Goal: Task Accomplishment & Management: Complete application form

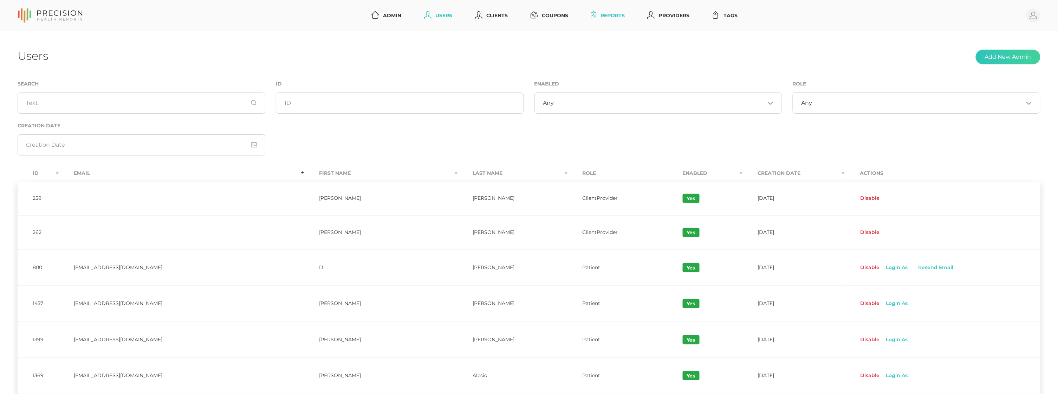
click at [608, 16] on link "Reports" at bounding box center [608, 15] width 40 height 13
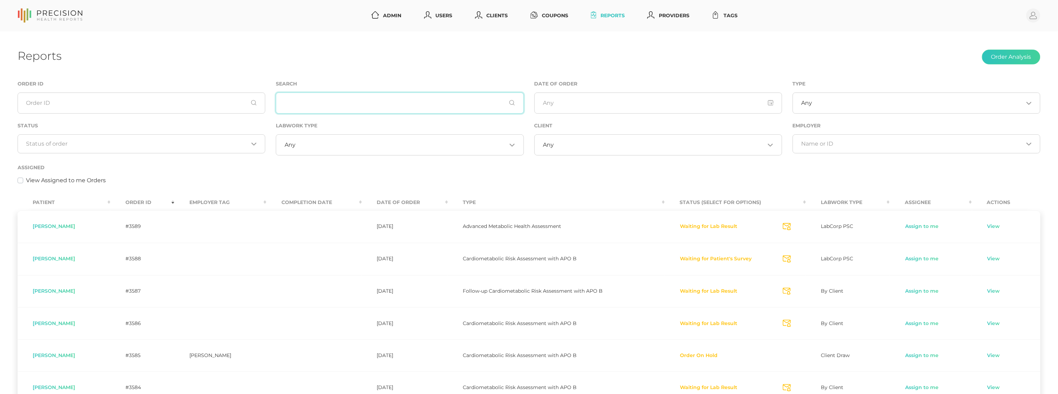
click at [313, 107] on input "text" at bounding box center [400, 102] width 248 height 21
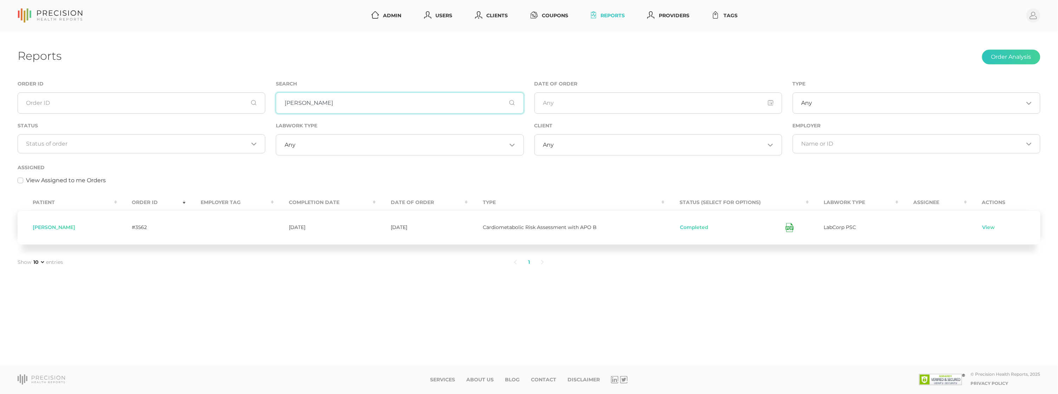
type input "[PERSON_NAME]"
click at [690, 234] on td "Completed" at bounding box center [737, 227] width 144 height 34
click at [690, 229] on button "Completed" at bounding box center [695, 227] width 30 height 7
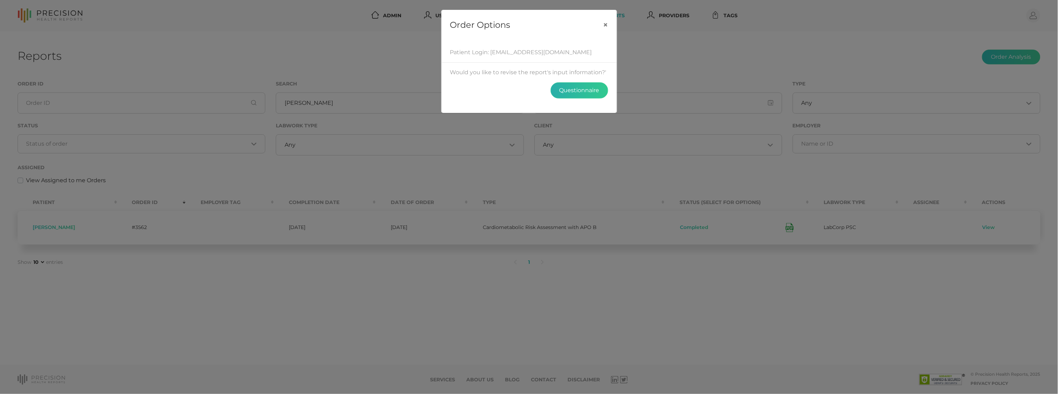
click at [592, 89] on button "Questionnaire" at bounding box center [580, 90] width 58 height 16
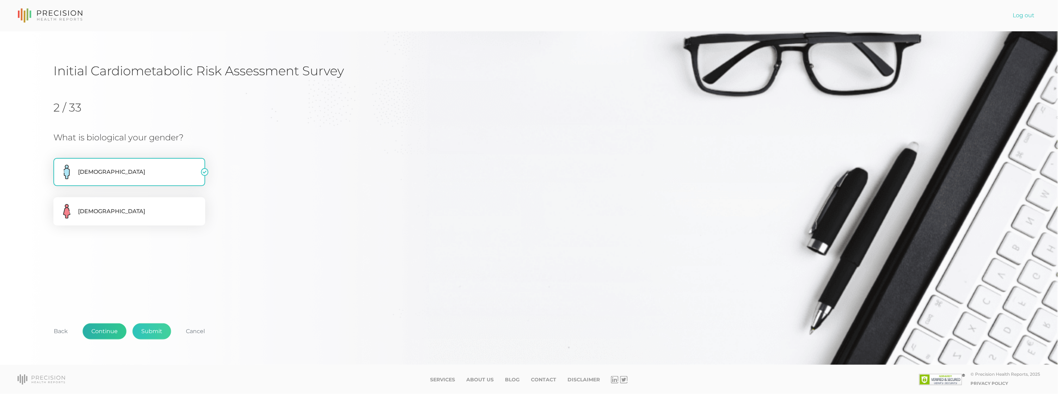
click at [107, 333] on button "Continue" at bounding box center [105, 331] width 44 height 16
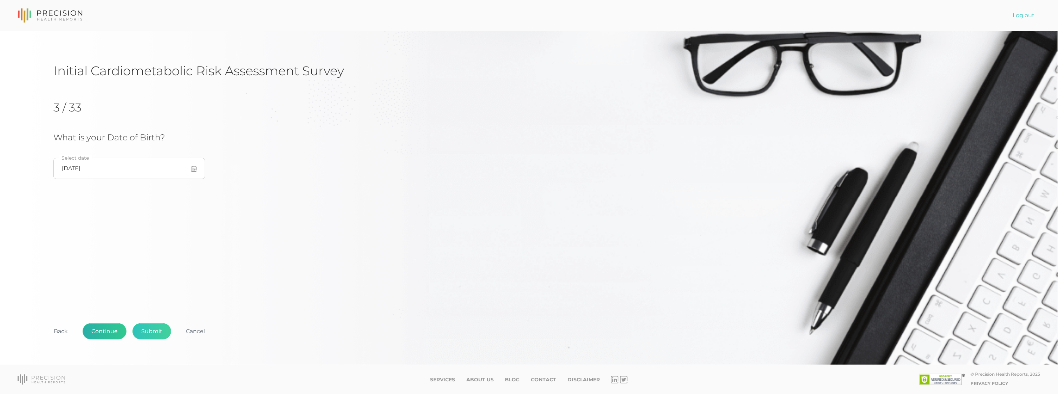
click at [104, 333] on button "Continue" at bounding box center [105, 331] width 44 height 16
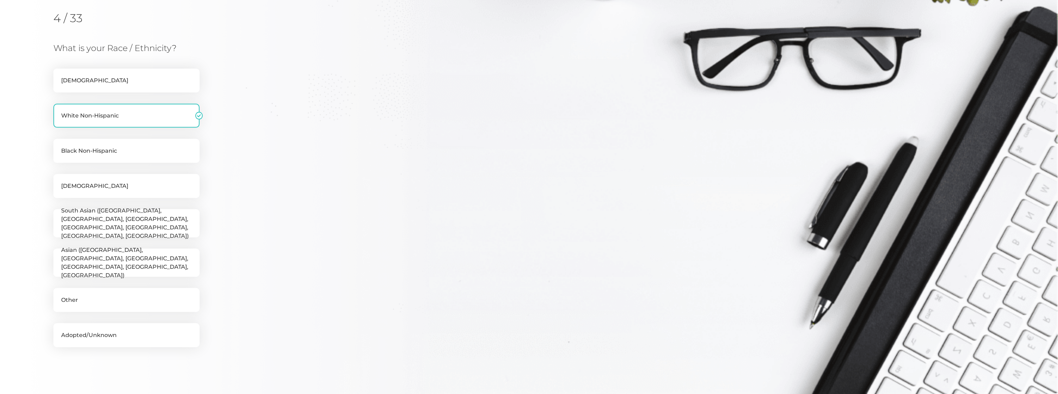
scroll to position [158, 0]
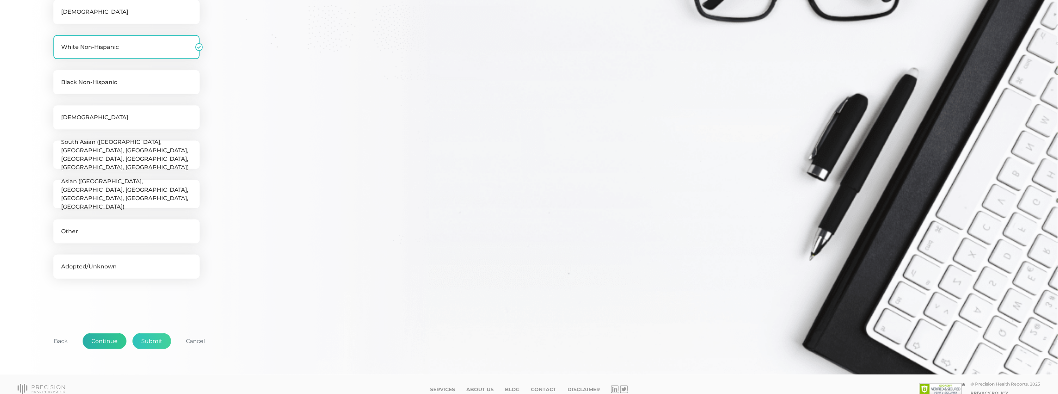
click at [104, 338] on button "Continue" at bounding box center [105, 341] width 44 height 16
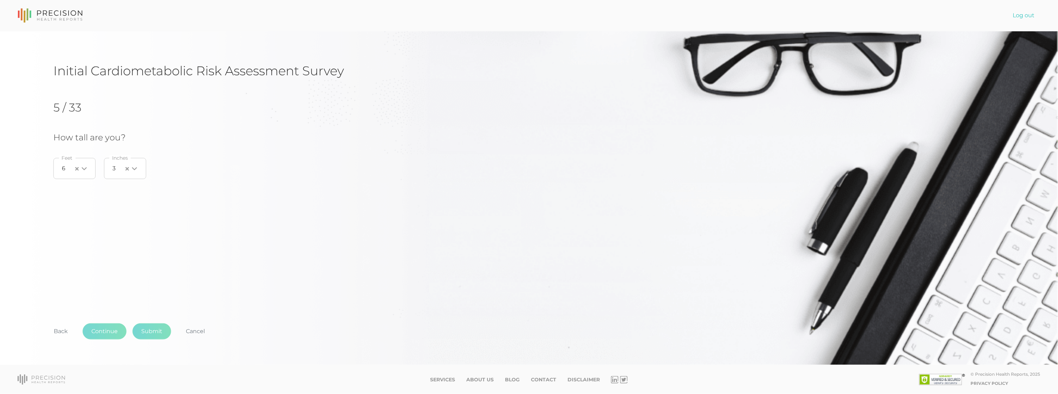
scroll to position [0, 0]
click at [104, 334] on button "Continue" at bounding box center [105, 331] width 44 height 16
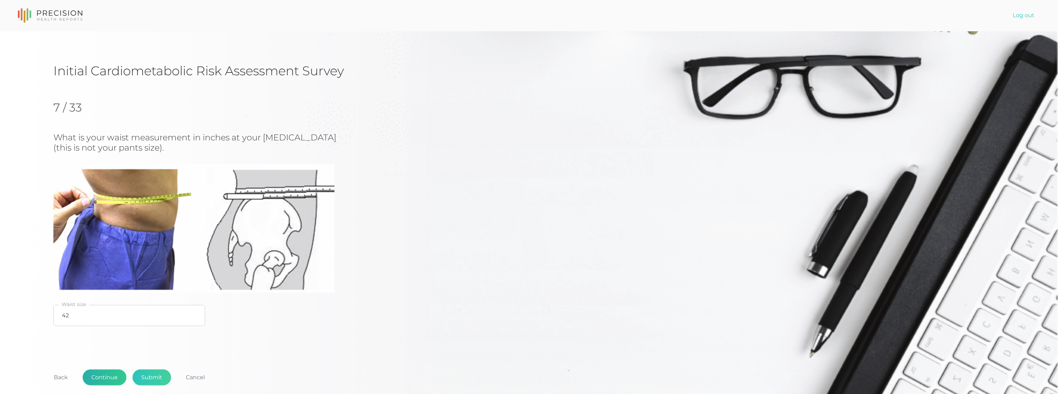
click at [101, 371] on button "Continue" at bounding box center [105, 377] width 44 height 16
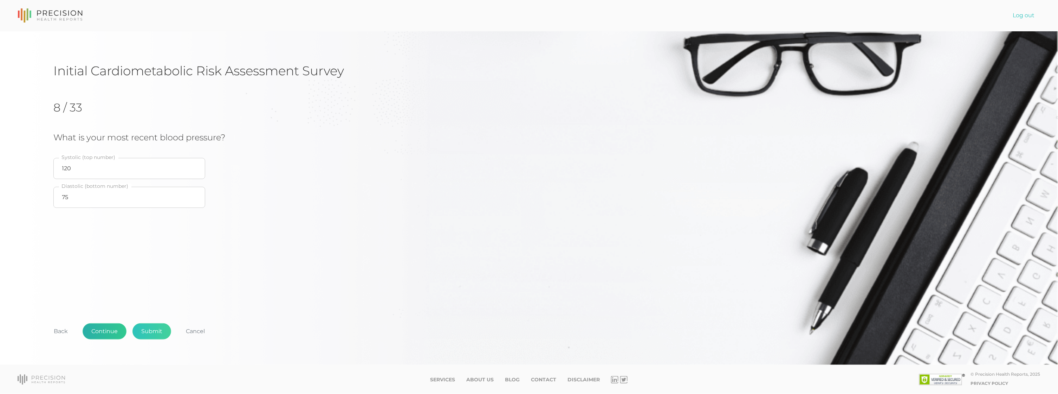
click at [101, 335] on button "Continue" at bounding box center [105, 331] width 44 height 16
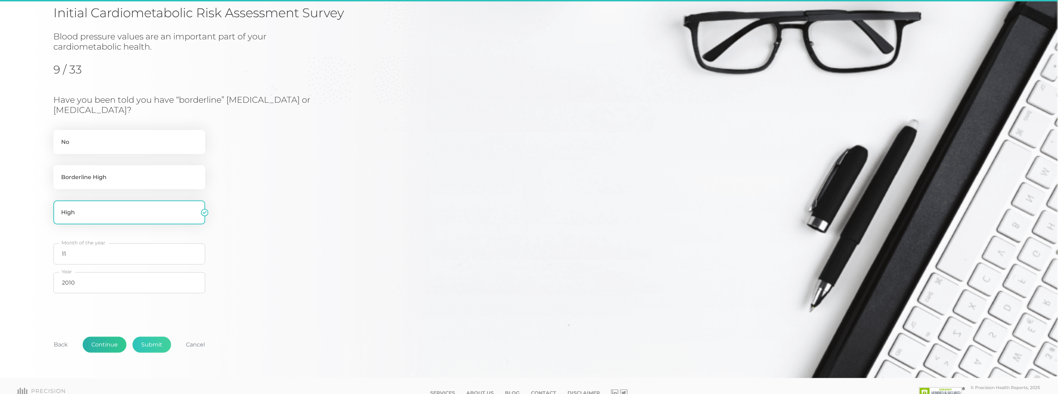
scroll to position [67, 0]
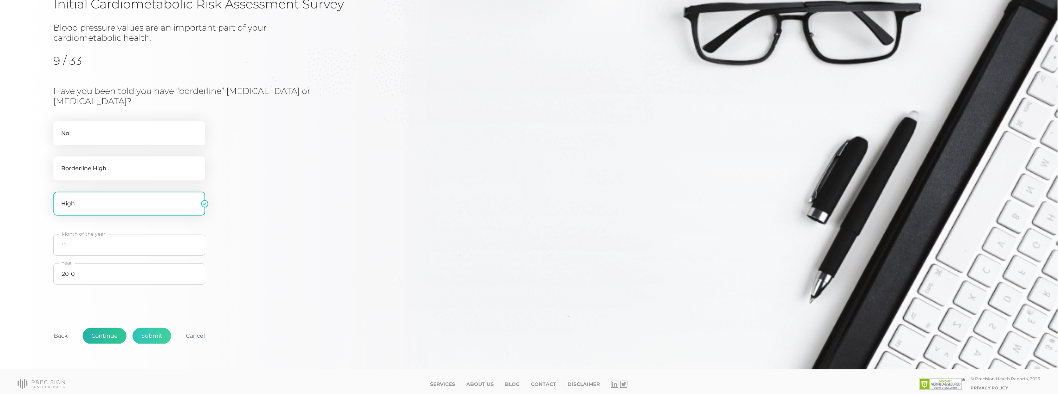
click at [104, 336] on button "Continue" at bounding box center [105, 336] width 44 height 16
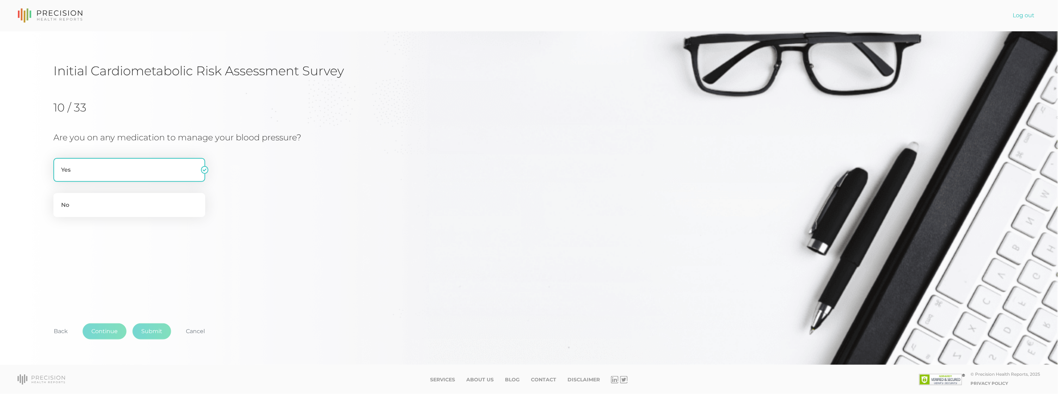
scroll to position [0, 0]
click at [104, 329] on button "Continue" at bounding box center [105, 331] width 44 height 16
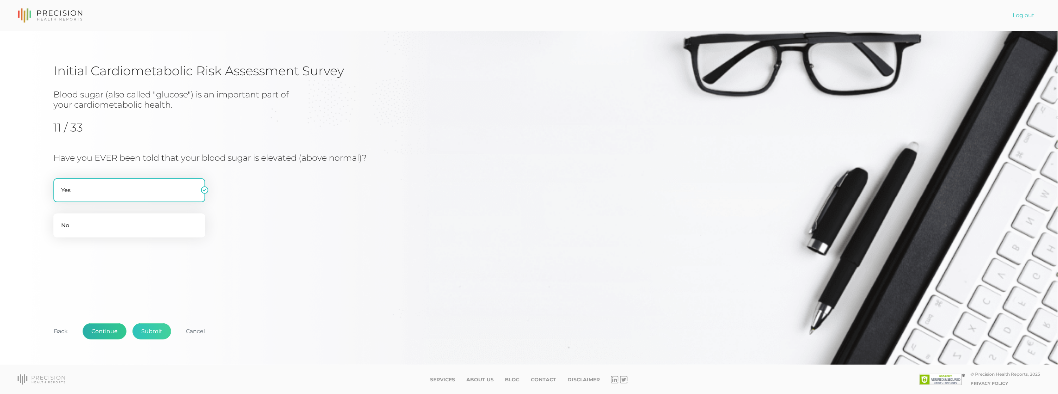
click at [103, 332] on button "Continue" at bounding box center [105, 331] width 44 height 16
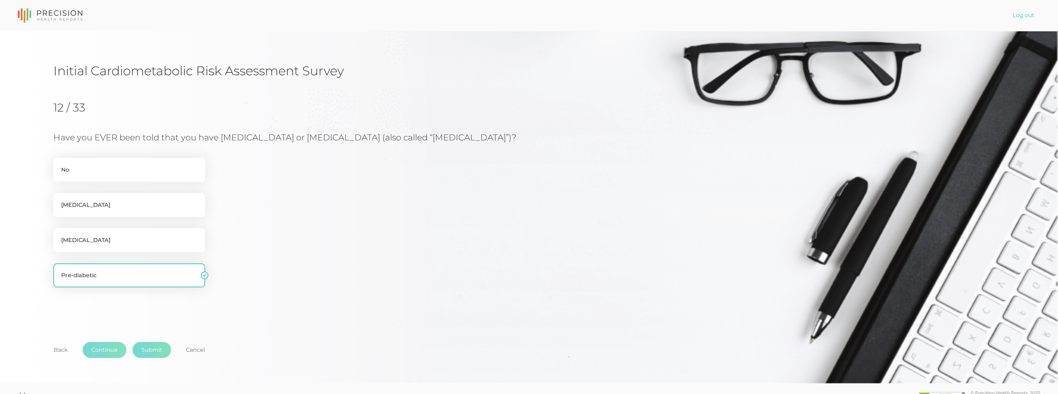
scroll to position [14, 0]
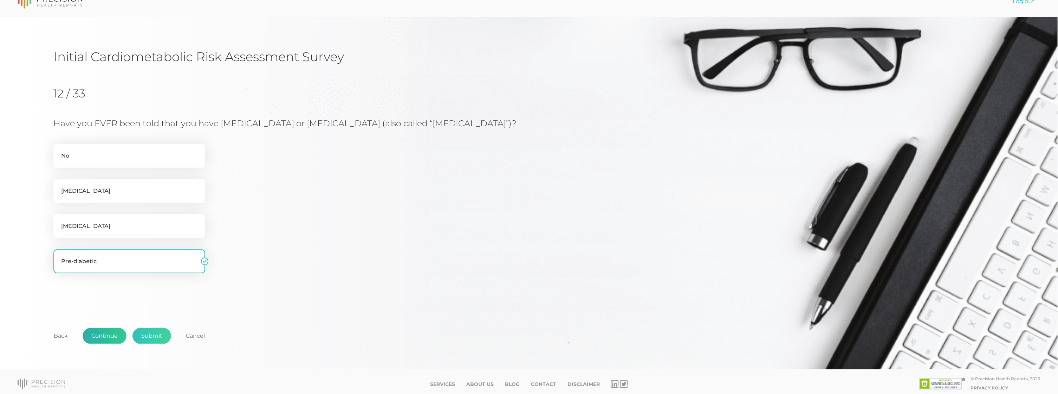
click at [102, 337] on button "Continue" at bounding box center [105, 336] width 44 height 16
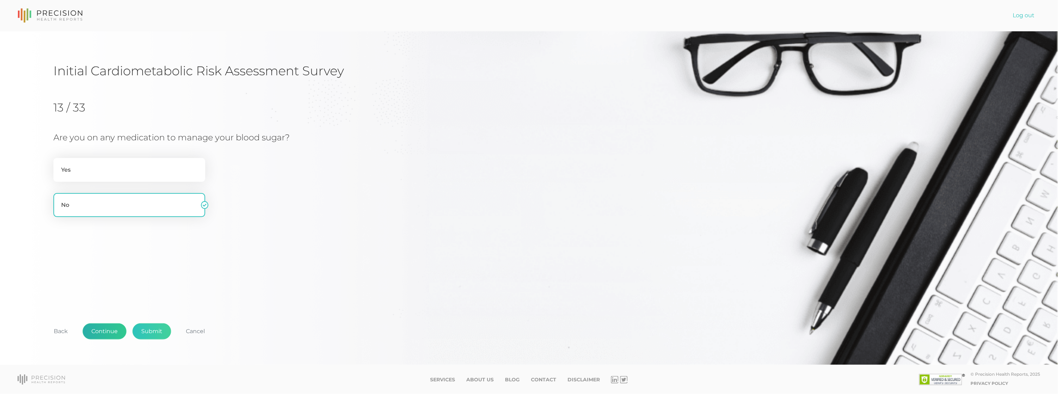
click at [102, 329] on button "Continue" at bounding box center [105, 331] width 44 height 16
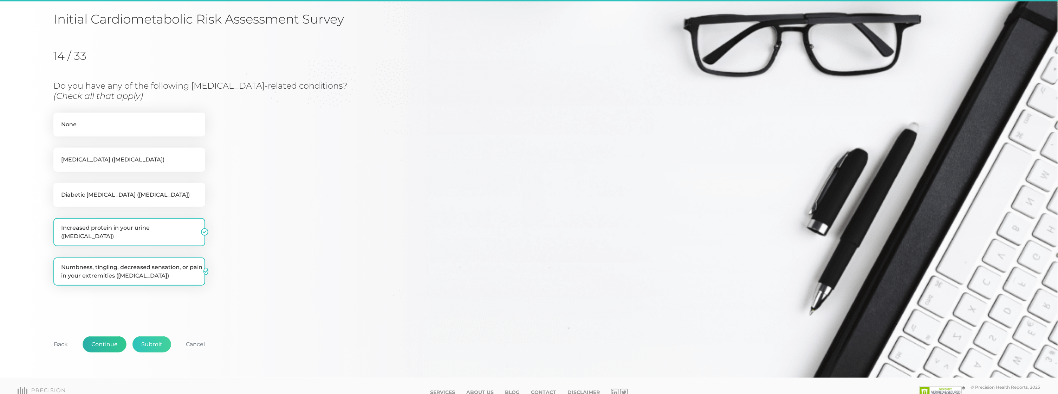
scroll to position [55, 0]
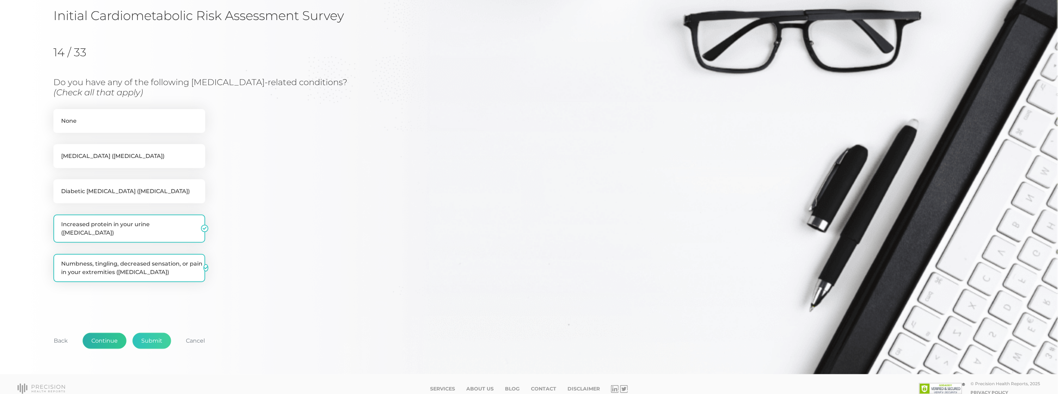
click at [104, 334] on button "Continue" at bounding box center [105, 340] width 44 height 16
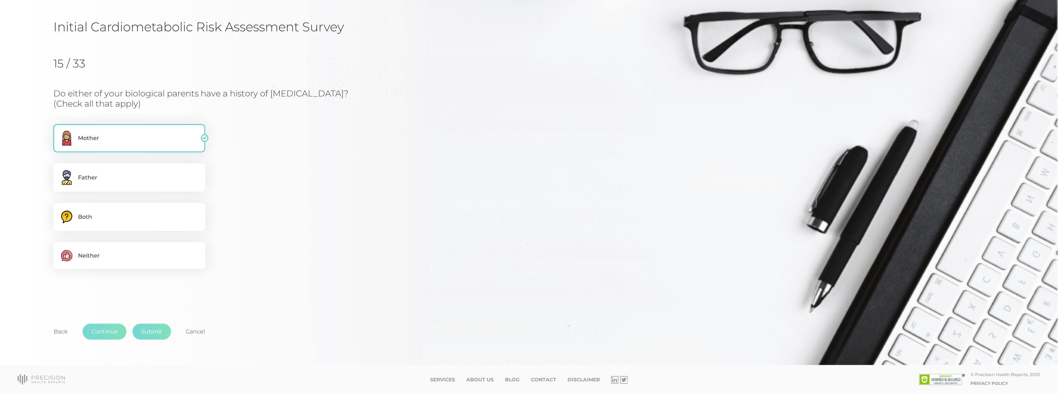
scroll to position [24, 0]
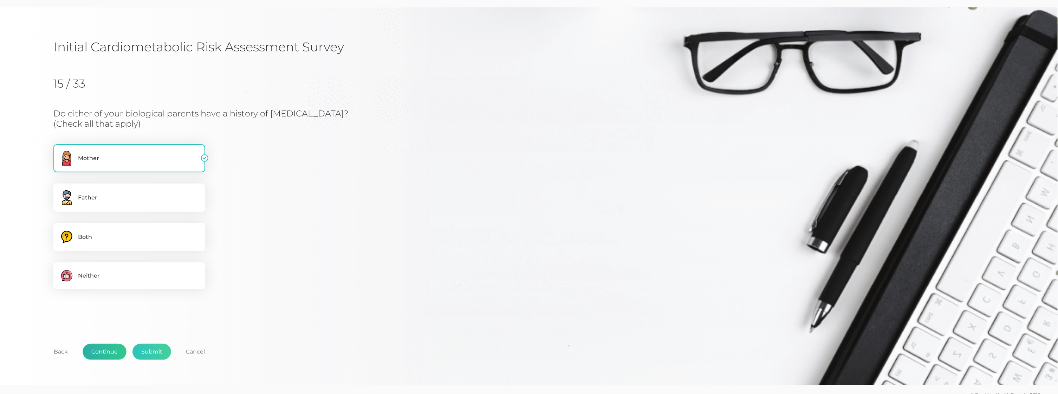
click at [104, 346] on button "Continue" at bounding box center [105, 351] width 44 height 16
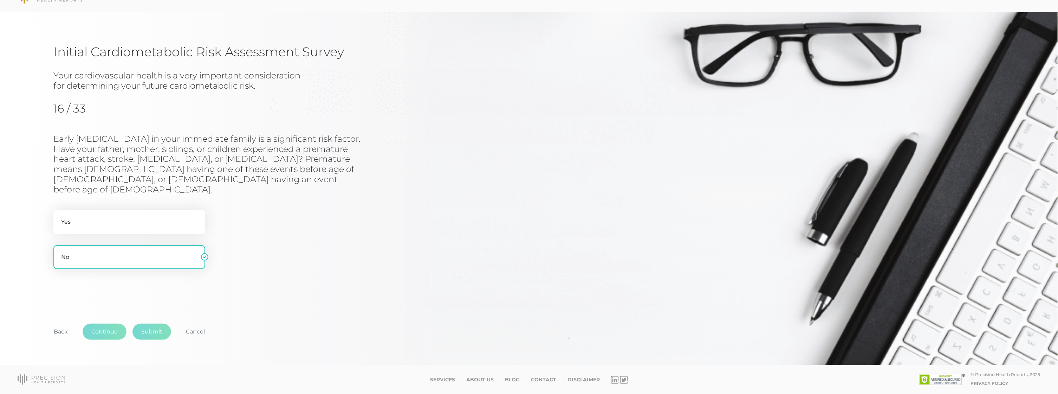
scroll to position [4, 0]
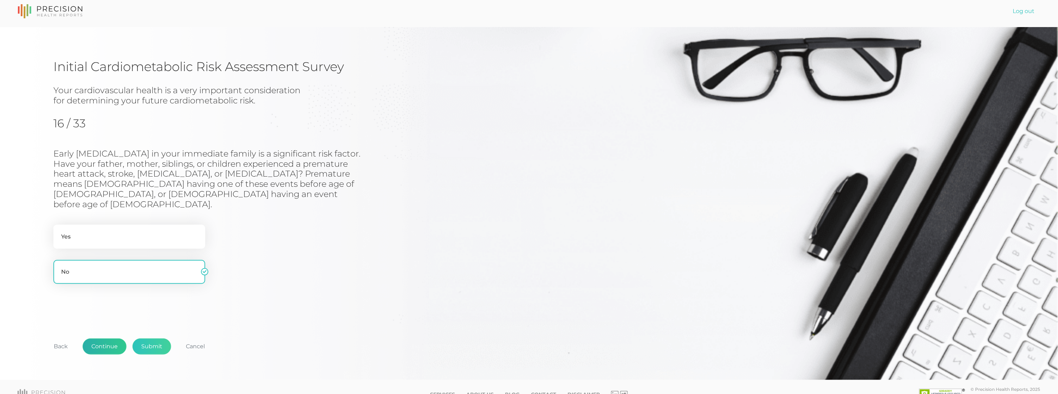
click at [102, 338] on button "Continue" at bounding box center [105, 346] width 44 height 16
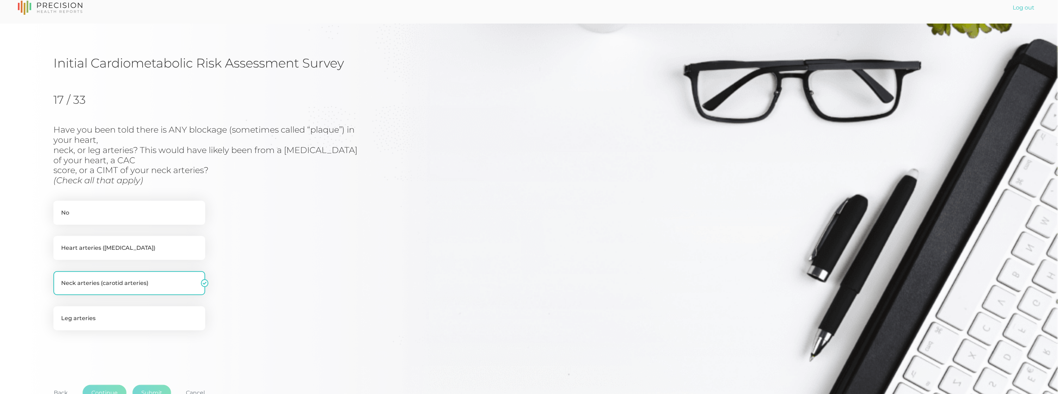
scroll to position [64, 0]
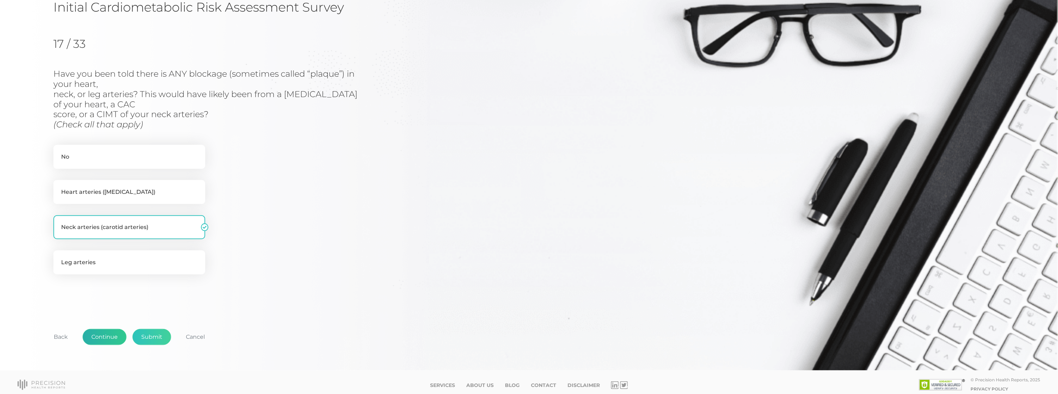
click at [103, 336] on button "Continue" at bounding box center [105, 337] width 44 height 16
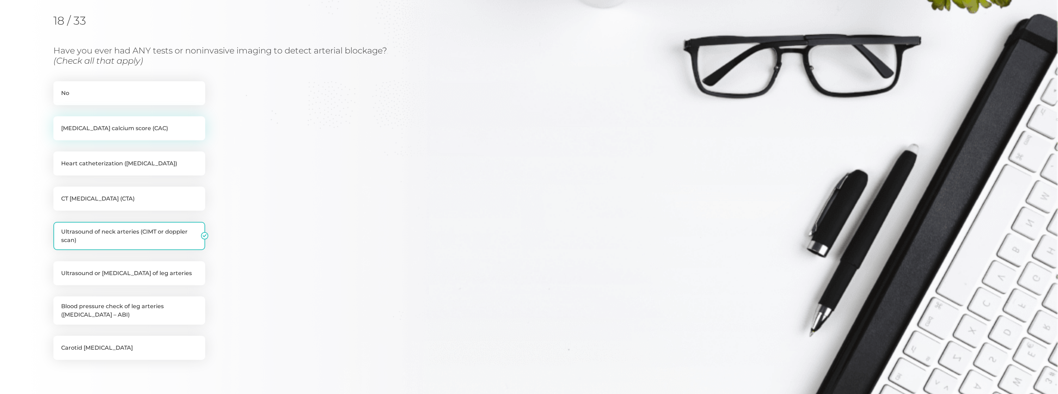
click at [99, 122] on label "[MEDICAL_DATA] calcium score (CAC)" at bounding box center [129, 128] width 152 height 24
click at [59, 122] on input "[MEDICAL_DATA] calcium score (CAC)" at bounding box center [56, 119] width 6 height 7
checkbox input "true"
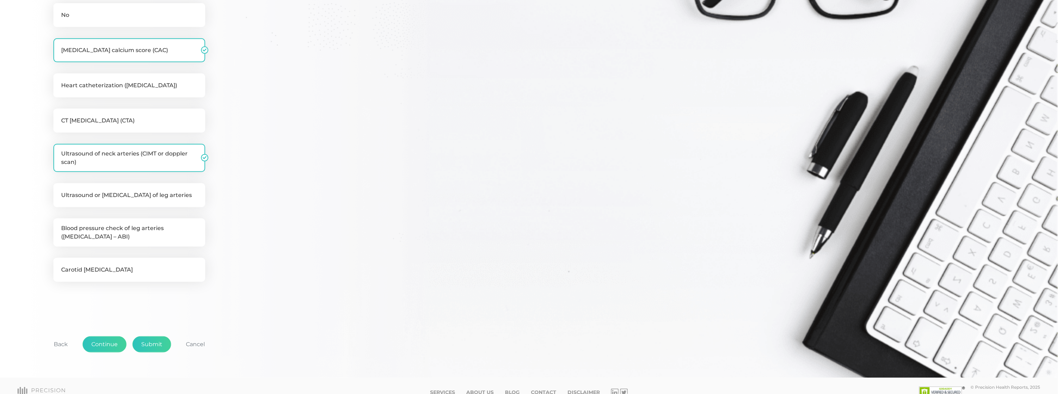
click at [113, 342] on button "Continue" at bounding box center [105, 344] width 44 height 16
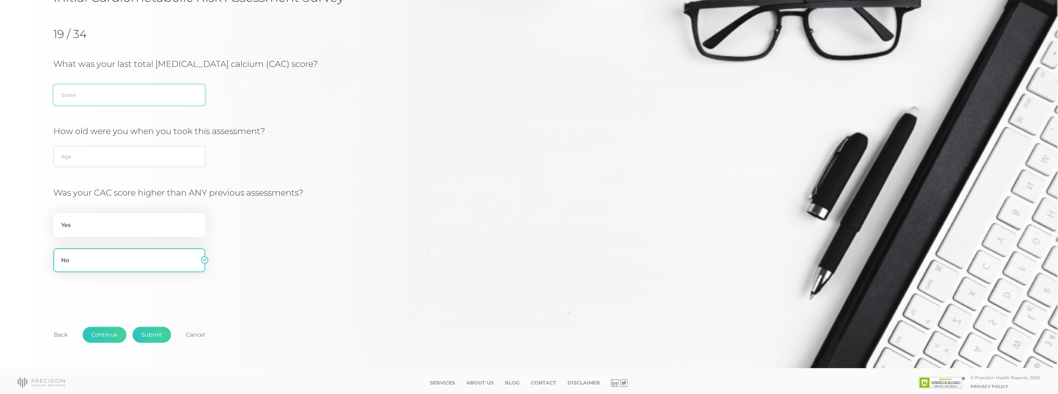
click at [112, 97] on input "text" at bounding box center [129, 94] width 152 height 21
type input "7"
click at [127, 149] on input "text" at bounding box center [129, 156] width 152 height 21
type input "64"
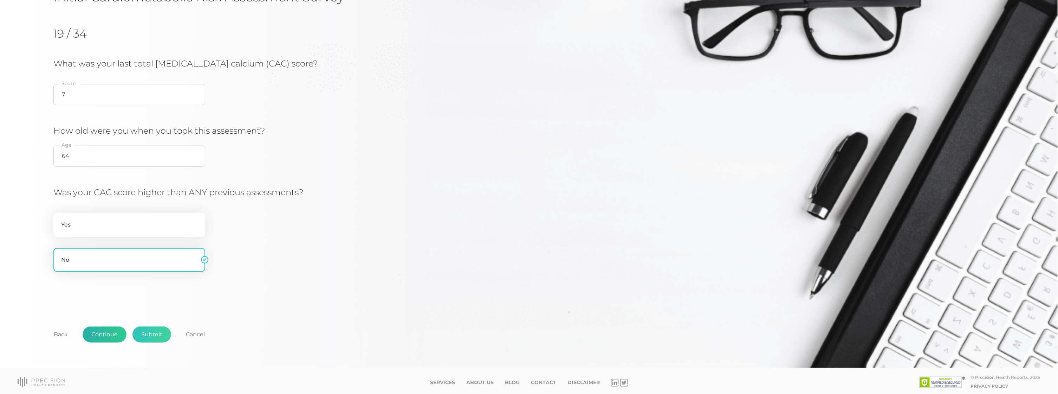
click at [115, 332] on button "Continue" at bounding box center [105, 334] width 44 height 16
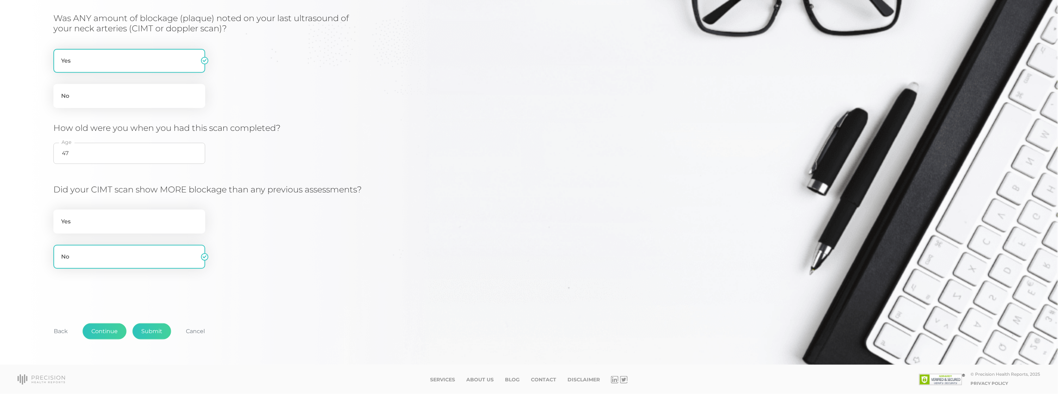
scroll to position [124, 0]
click at [104, 332] on button "Continue" at bounding box center [105, 331] width 44 height 16
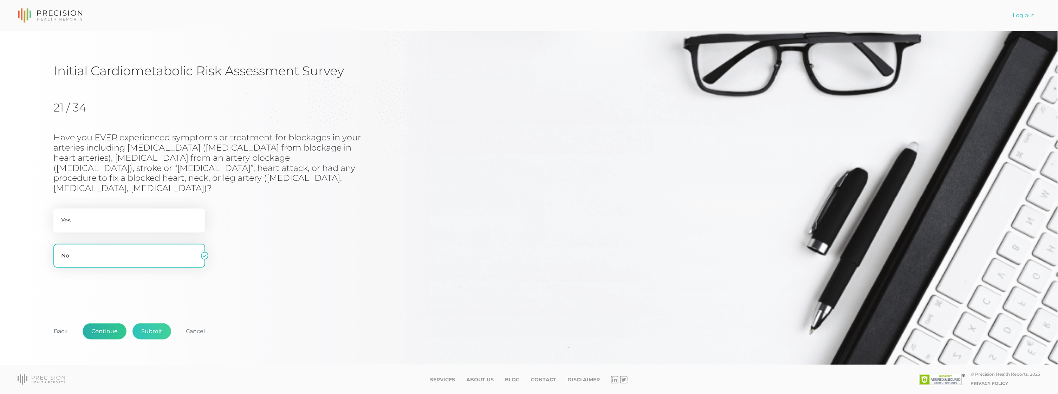
click at [104, 329] on button "Continue" at bounding box center [105, 331] width 44 height 16
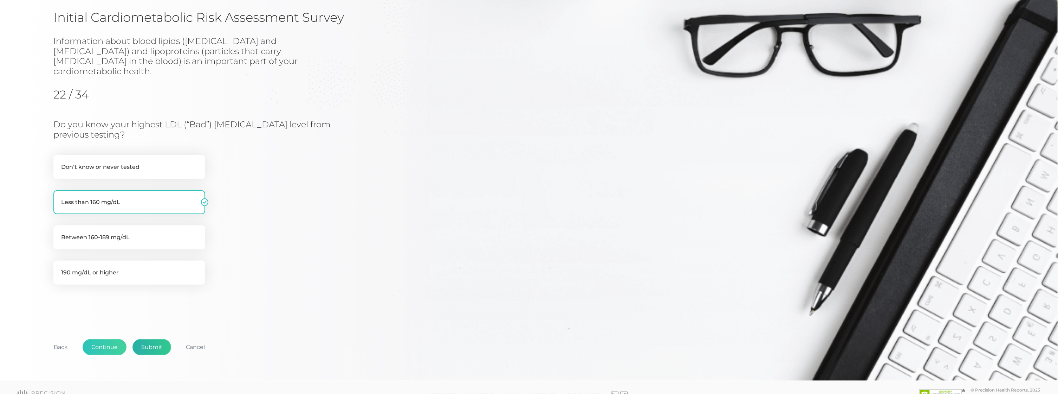
click at [147, 339] on button "Submit" at bounding box center [152, 347] width 39 height 16
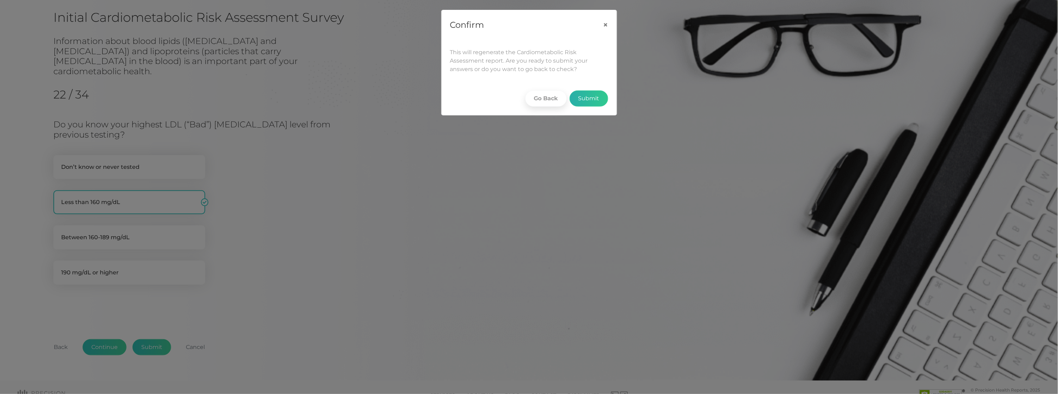
click at [589, 94] on button "Submit" at bounding box center [589, 98] width 39 height 16
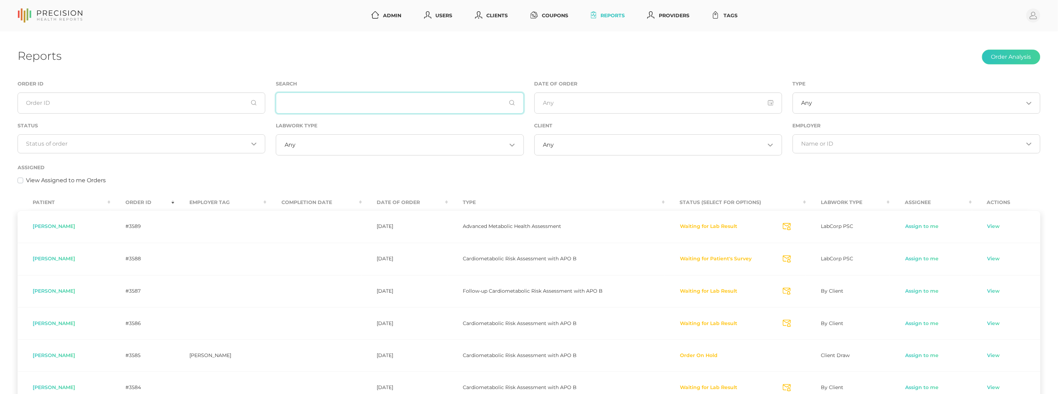
click at [323, 108] on input "text" at bounding box center [400, 102] width 248 height 21
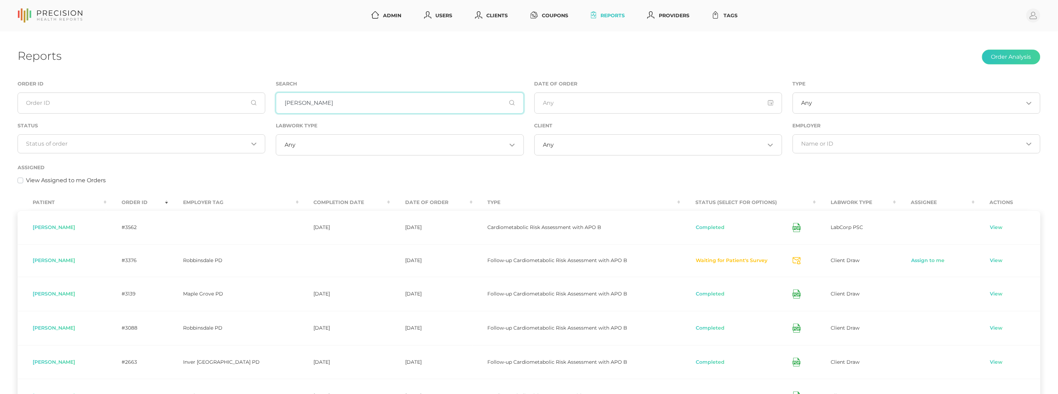
type input "[PERSON_NAME]"
click at [796, 228] on icon at bounding box center [797, 227] width 8 height 9
click at [991, 225] on link "View" at bounding box center [996, 227] width 13 height 7
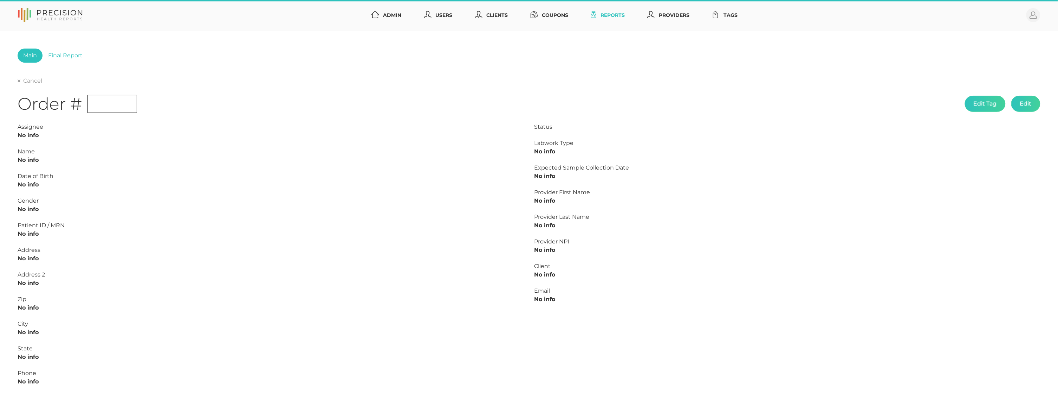
type input "L2507070492"
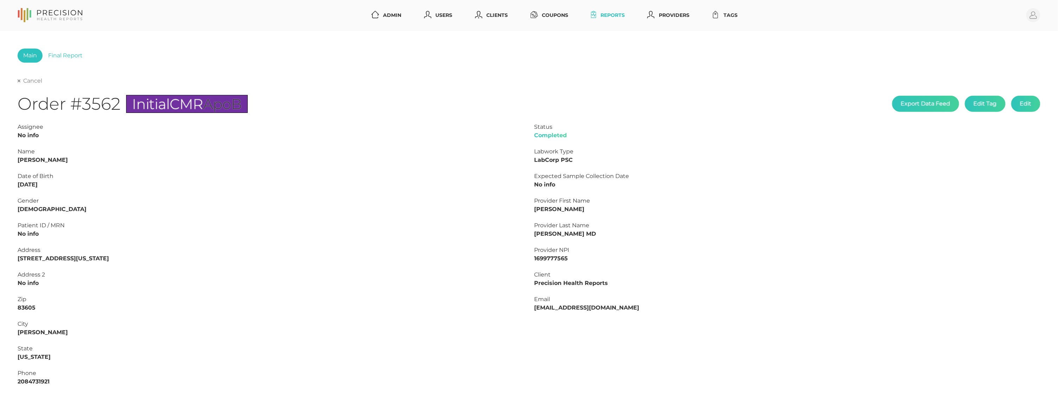
click at [40, 80] on link "Cancel" at bounding box center [30, 80] width 25 height 7
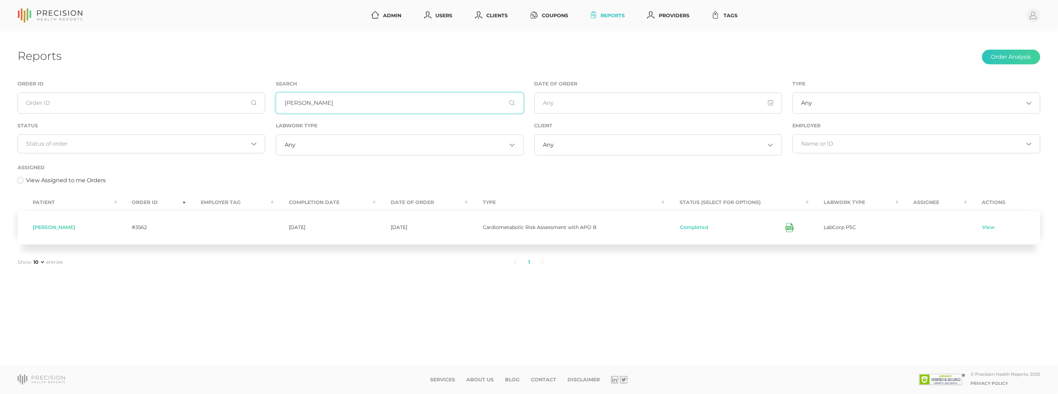
click at [284, 105] on input "[PERSON_NAME]" at bounding box center [400, 102] width 248 height 21
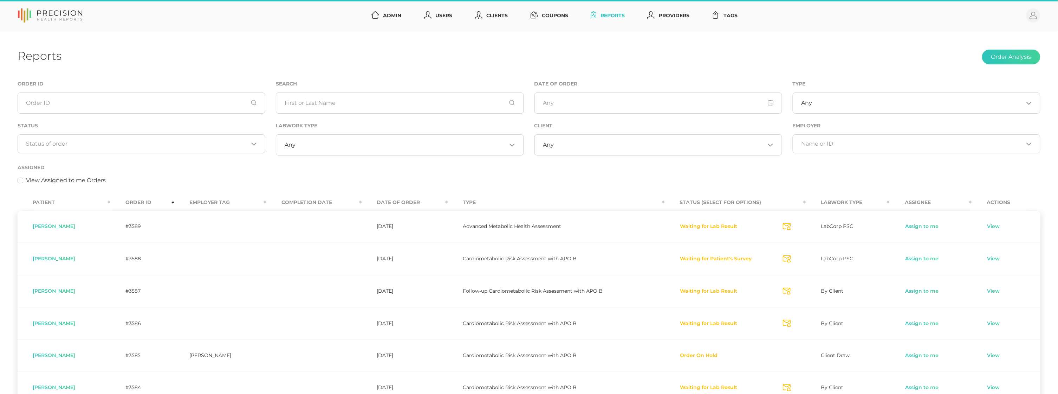
click at [151, 141] on input "Search for option" at bounding box center [137, 143] width 222 height 7
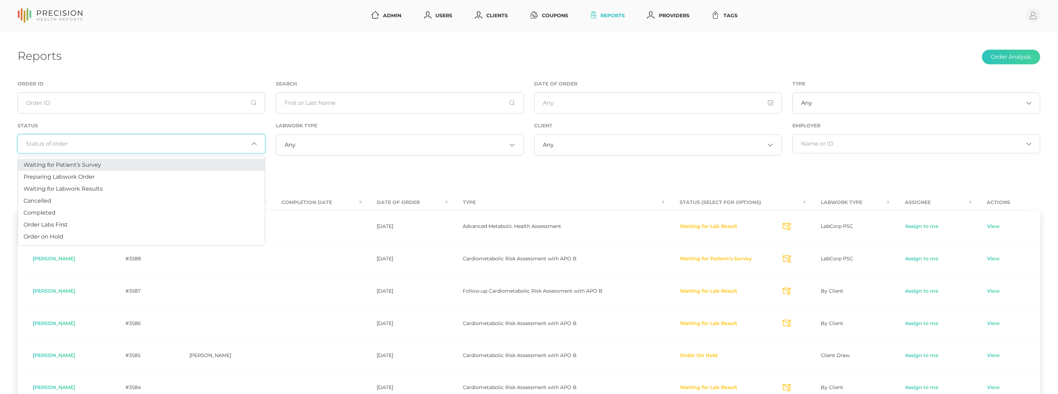
click at [124, 160] on li "Waiting for Patient's Survey" at bounding box center [141, 165] width 247 height 12
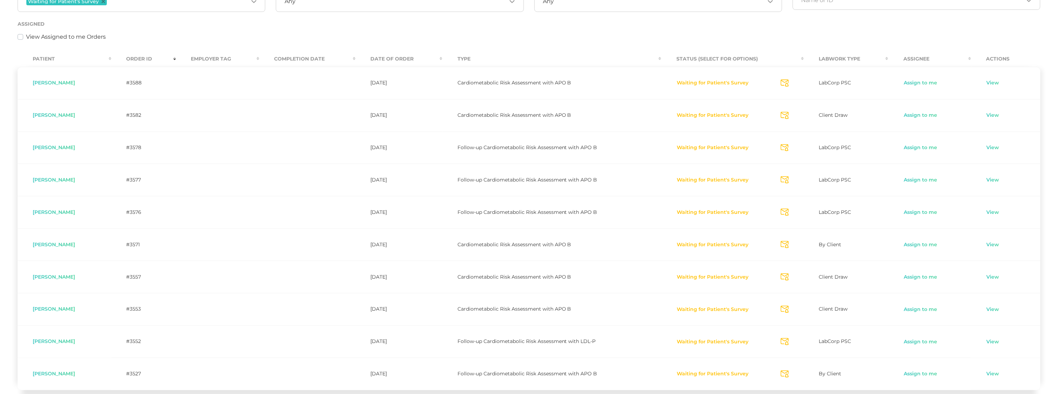
scroll to position [75, 0]
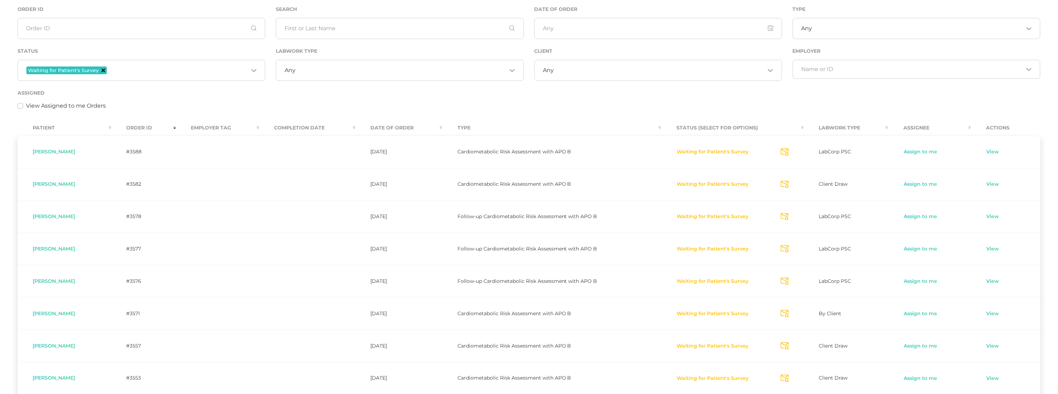
click at [102, 71] on icon "Deselect Waiting for Patient's Survey" at bounding box center [104, 71] width 4 height 4
click at [121, 71] on input "Search for option" at bounding box center [137, 69] width 222 height 7
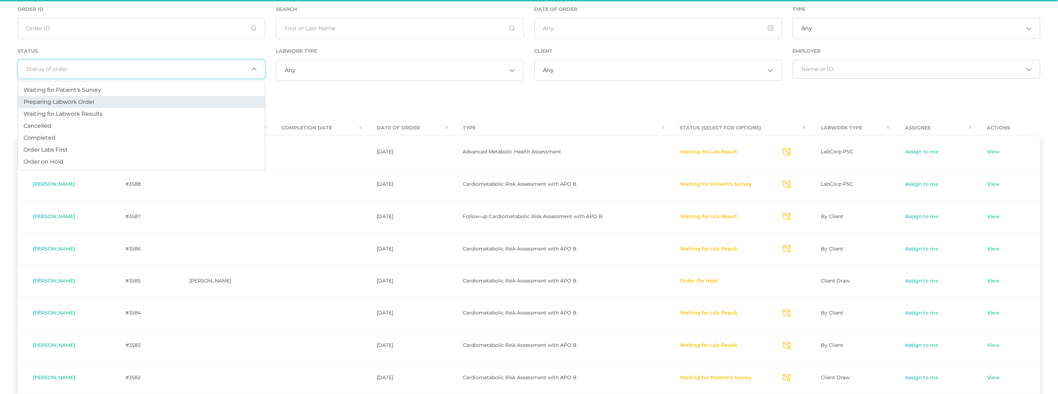
click at [104, 101] on li "Preparing Labwork Order" at bounding box center [141, 102] width 247 height 12
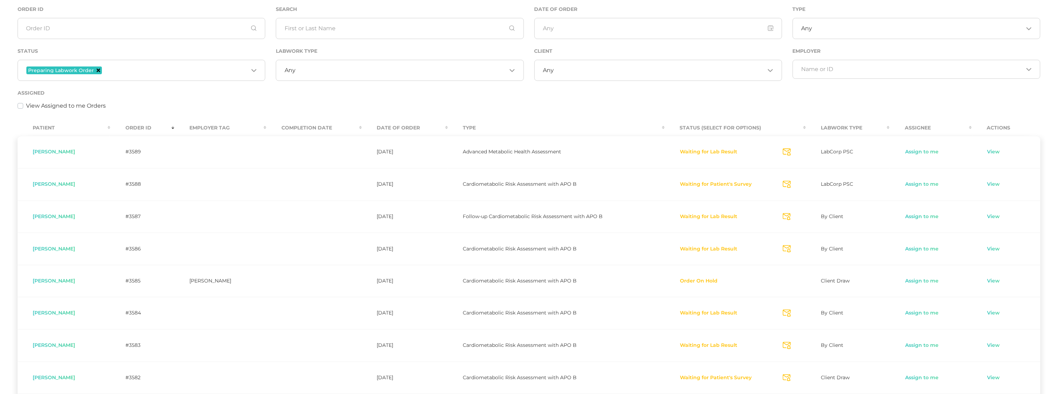
scroll to position [0, 0]
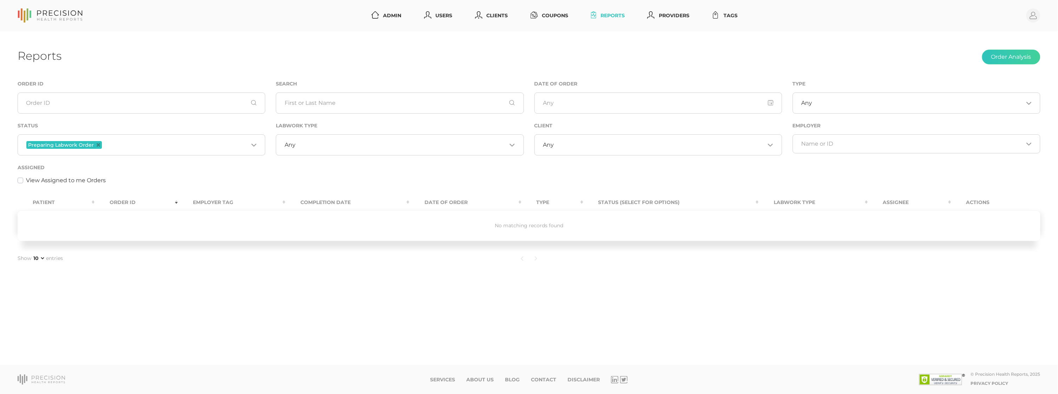
click at [97, 70] on div "Reports Order Analysis Order ID Search Date of Order Type Any Loading... Status…" at bounding box center [529, 198] width 1058 height 334
click at [97, 144] on icon "Deselect Preparing Labwork Order" at bounding box center [99, 145] width 4 height 4
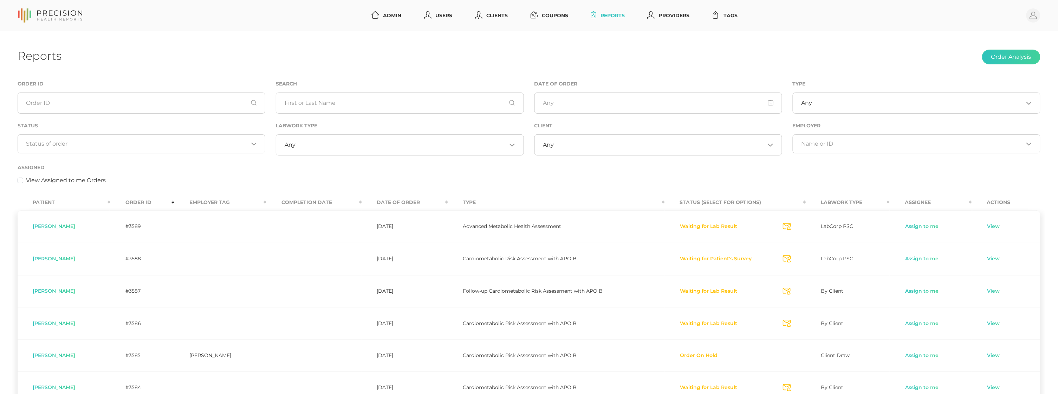
click at [299, 201] on th "Completion Date" at bounding box center [314, 202] width 96 height 16
click at [308, 196] on th "Completion Date" at bounding box center [321, 202] width 95 height 16
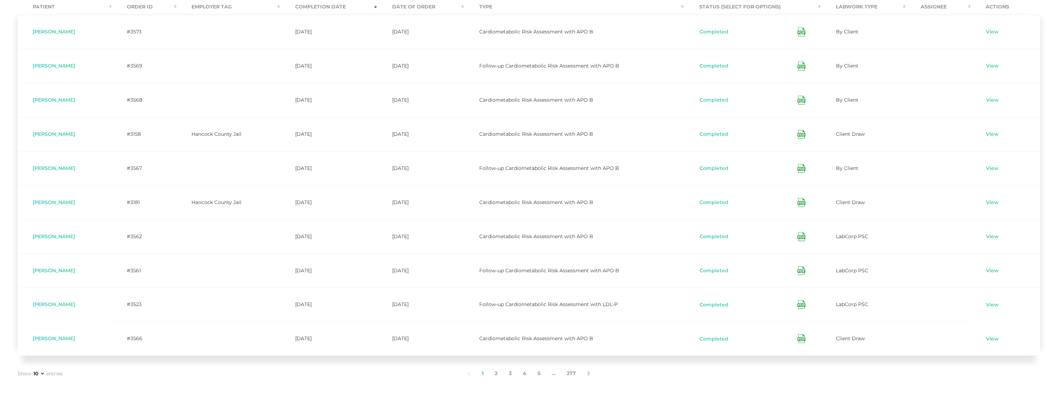
scroll to position [198, 0]
click at [803, 235] on icon at bounding box center [802, 233] width 8 height 9
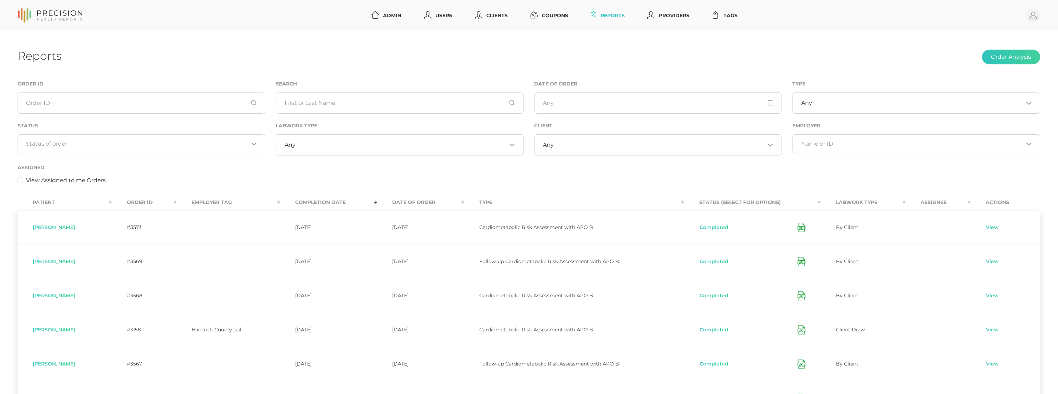
scroll to position [0, 0]
click at [687, 71] on div "Reports Order Analysis Order ID Search Date of Order Type Any Loading... Status…" at bounding box center [529, 312] width 1058 height 562
